Goal: Information Seeking & Learning: Learn about a topic

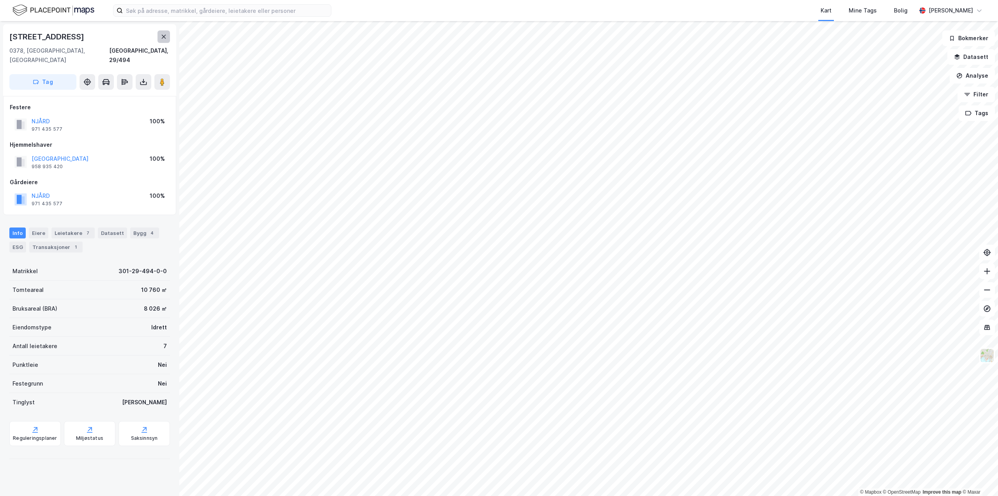
click at [160, 35] on button at bounding box center [164, 36] width 12 height 12
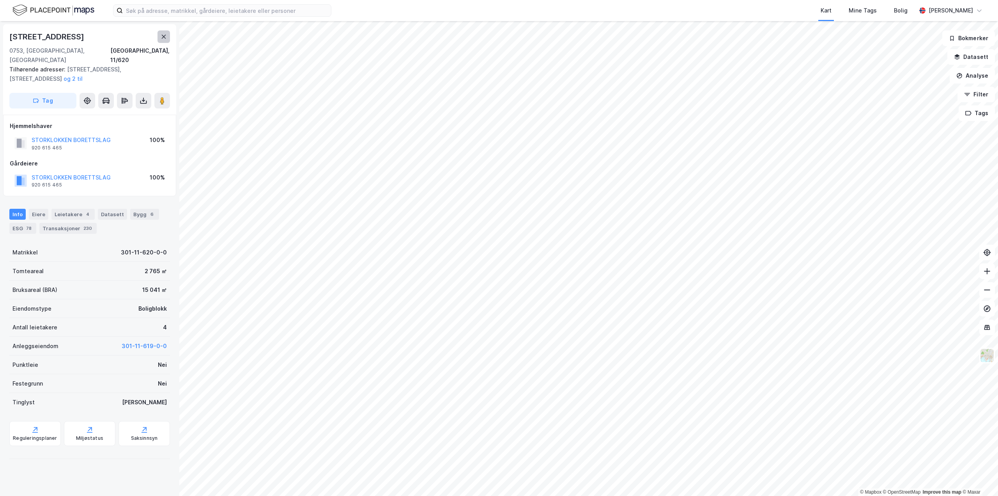
click at [163, 38] on icon at bounding box center [164, 37] width 6 height 6
click at [78, 223] on div "Transaksjoner 1" at bounding box center [55, 228] width 53 height 11
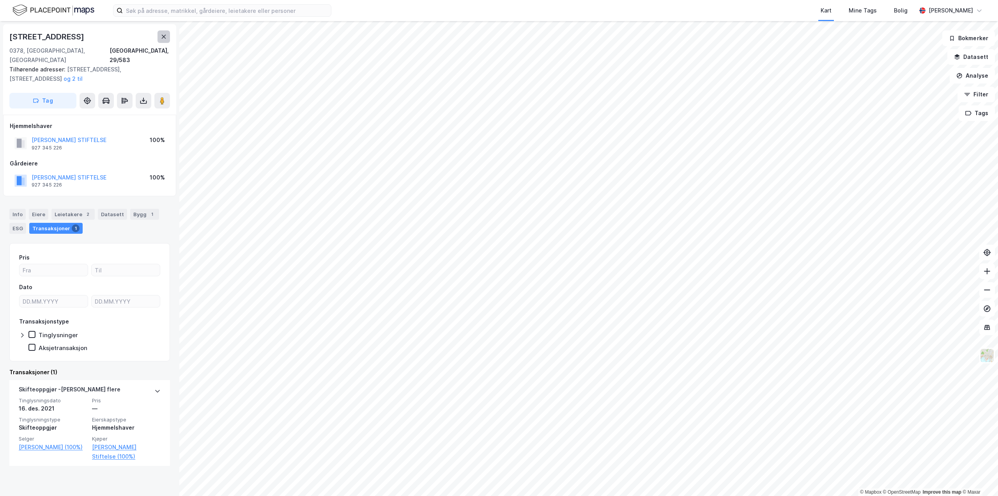
click at [165, 35] on icon at bounding box center [164, 37] width 4 height 4
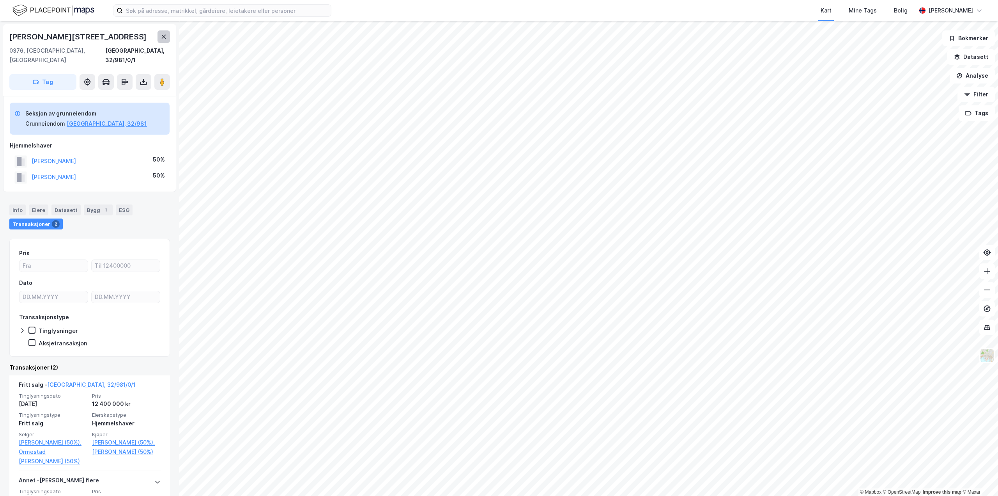
click at [168, 40] on button at bounding box center [164, 36] width 12 height 12
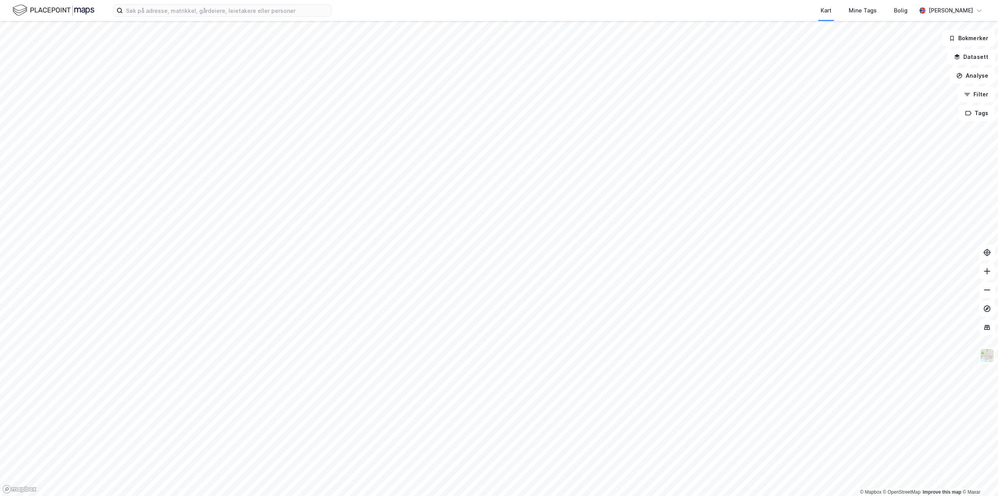
click at [0, 343] on html "Kart Mine Tags Bolig [PERSON_NAME] © Mapbox © OpenStreetMap Improve this map © …" at bounding box center [499, 248] width 998 height 496
click at [161, 14] on input at bounding box center [227, 11] width 208 height 12
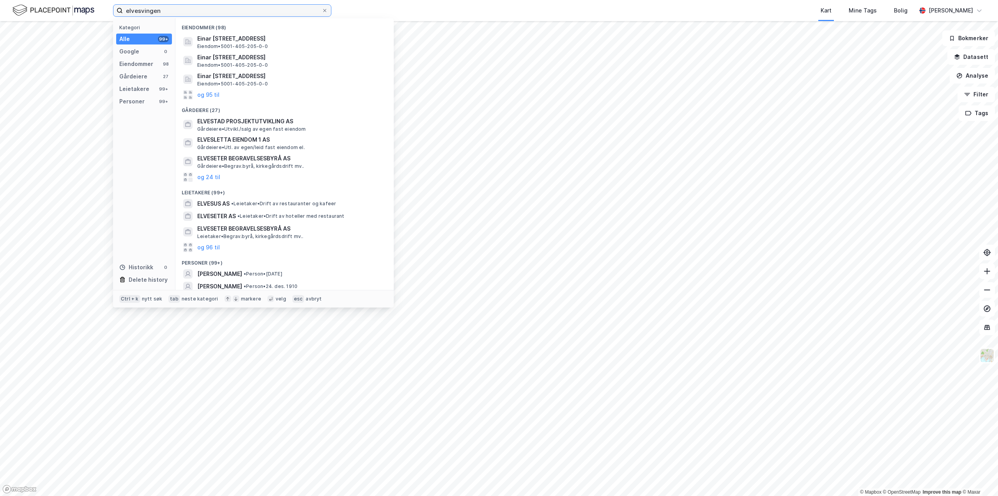
type input "elvesvingen"
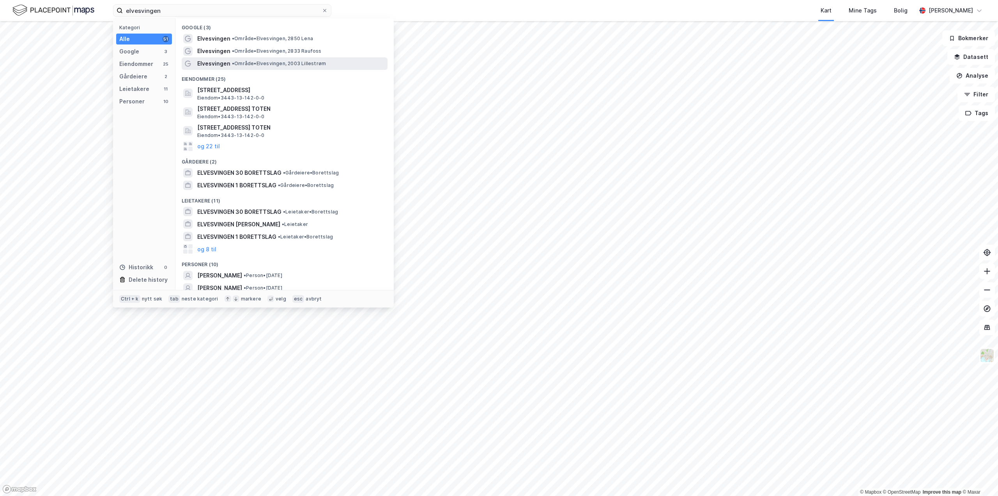
click at [245, 62] on span "• Område • Elvesvingen, 2003 Lillestrøm" at bounding box center [279, 63] width 94 height 6
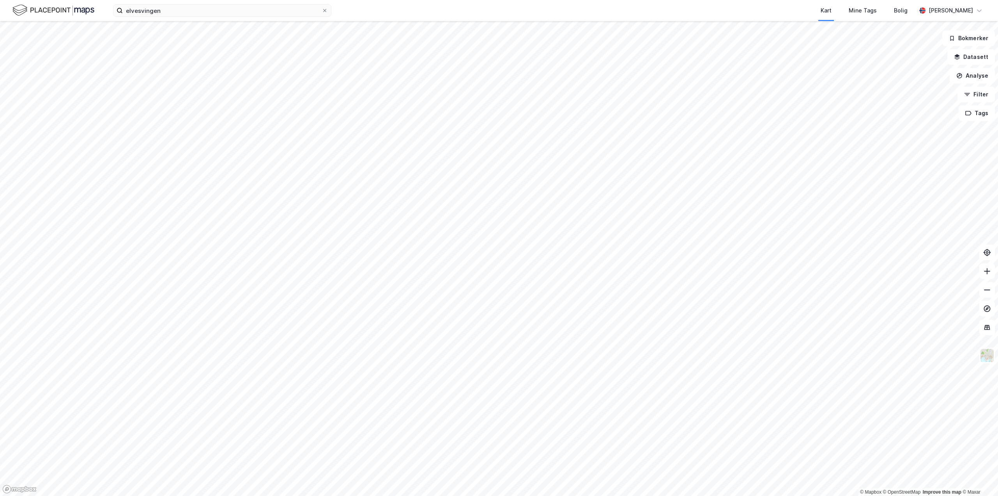
click at [200, 17] on div "elvesvingen Kart Mine Tags Bolig [PERSON_NAME]" at bounding box center [499, 10] width 998 height 21
click at [200, 16] on input "elvesvingen" at bounding box center [222, 11] width 199 height 12
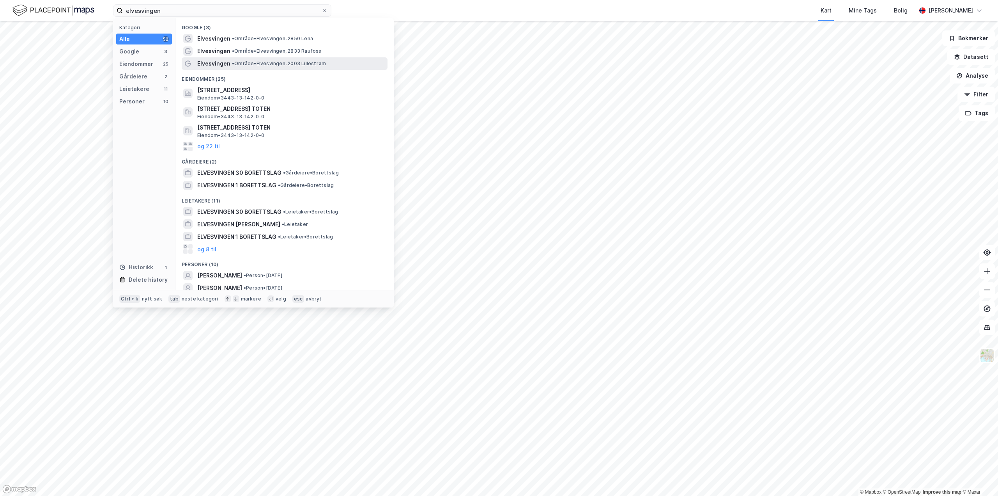
click at [261, 63] on span "• Område • Elvesvingen, 2003 Lillestrøm" at bounding box center [279, 63] width 94 height 6
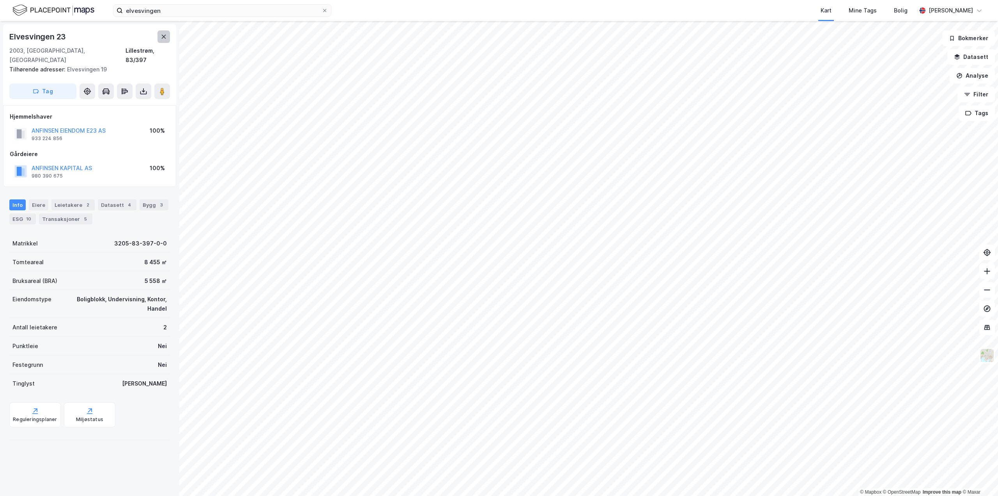
click at [165, 37] on icon at bounding box center [164, 37] width 6 height 6
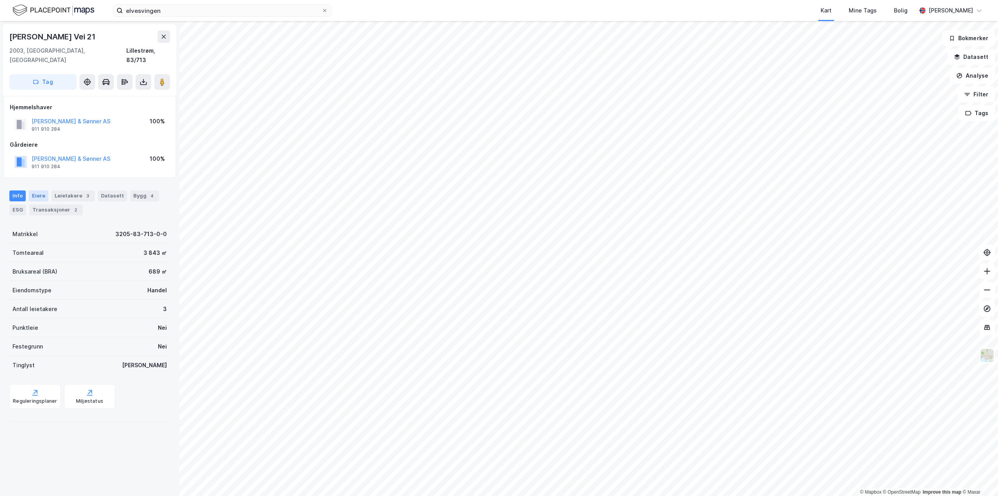
click at [37, 190] on div "Eiere" at bounding box center [38, 195] width 19 height 11
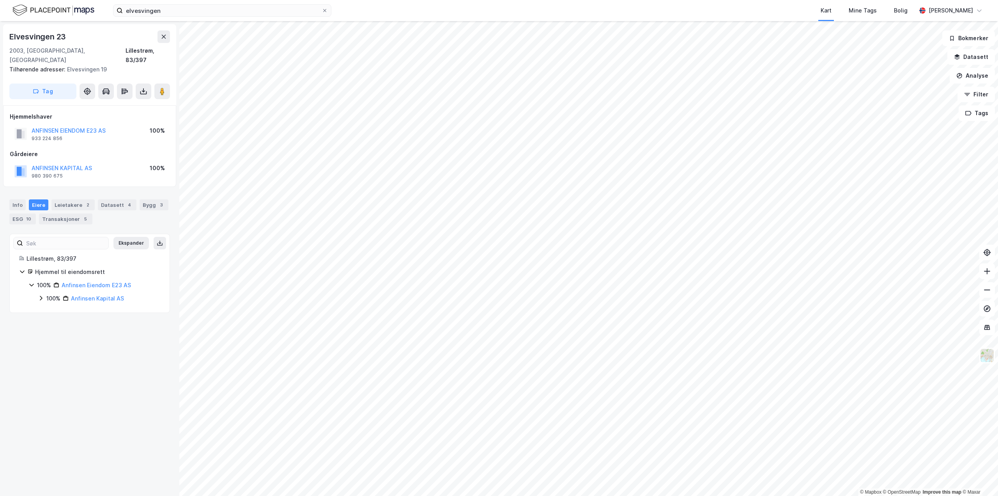
click at [41, 295] on icon at bounding box center [41, 298] width 6 height 6
click at [46, 294] on div "100% Anfinsen Kapital AS" at bounding box center [99, 298] width 122 height 9
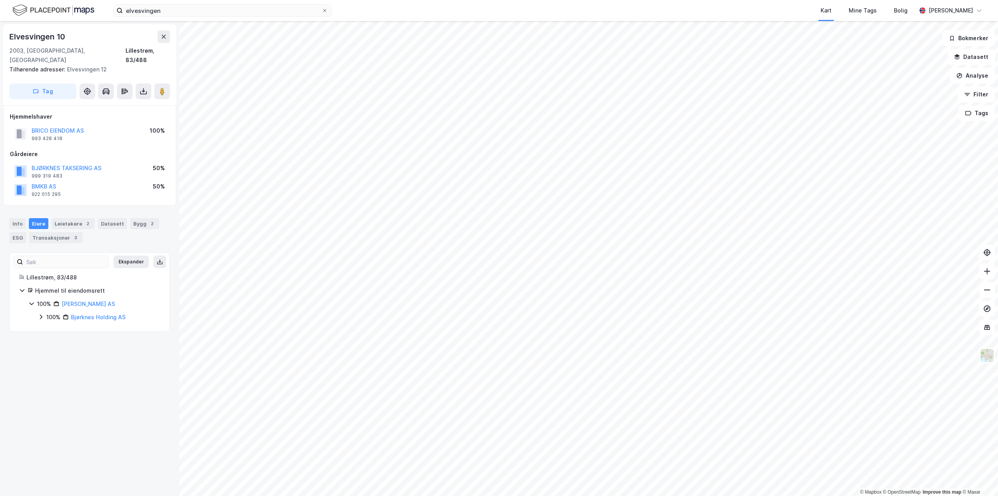
click at [44, 312] on div "100% Bjørknes Holding AS" at bounding box center [99, 316] width 122 height 9
click at [52, 327] on icon at bounding box center [50, 330] width 6 height 6
click at [51, 327] on icon at bounding box center [50, 330] width 6 height 6
click at [50, 340] on icon at bounding box center [50, 343] width 6 height 6
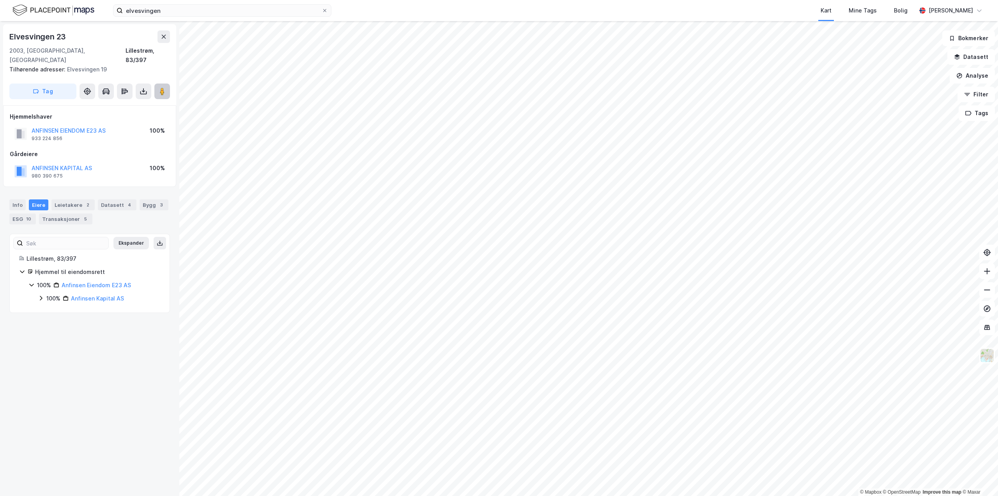
click at [168, 83] on button at bounding box center [162, 91] width 16 height 16
click at [14, 199] on div "Info" at bounding box center [17, 204] width 16 height 11
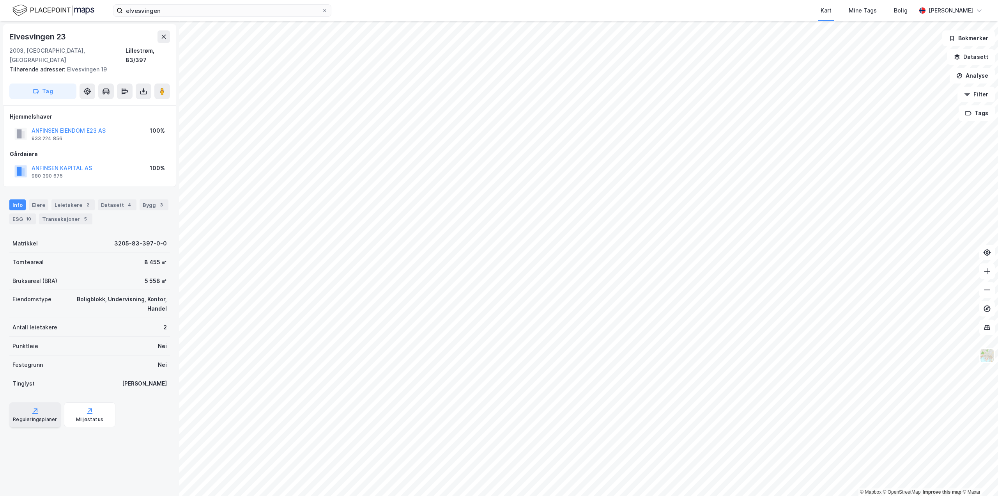
click at [35, 406] on div "Reguleringsplaner" at bounding box center [34, 414] width 51 height 25
click at [167, 40] on button at bounding box center [164, 36] width 12 height 12
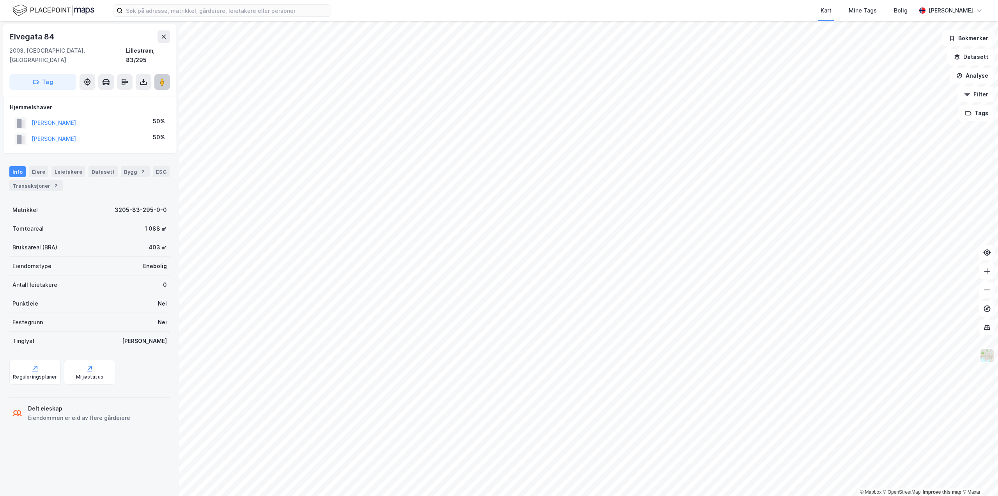
click at [165, 78] on icon at bounding box center [162, 82] width 8 height 8
